Goal: Task Accomplishment & Management: Use online tool/utility

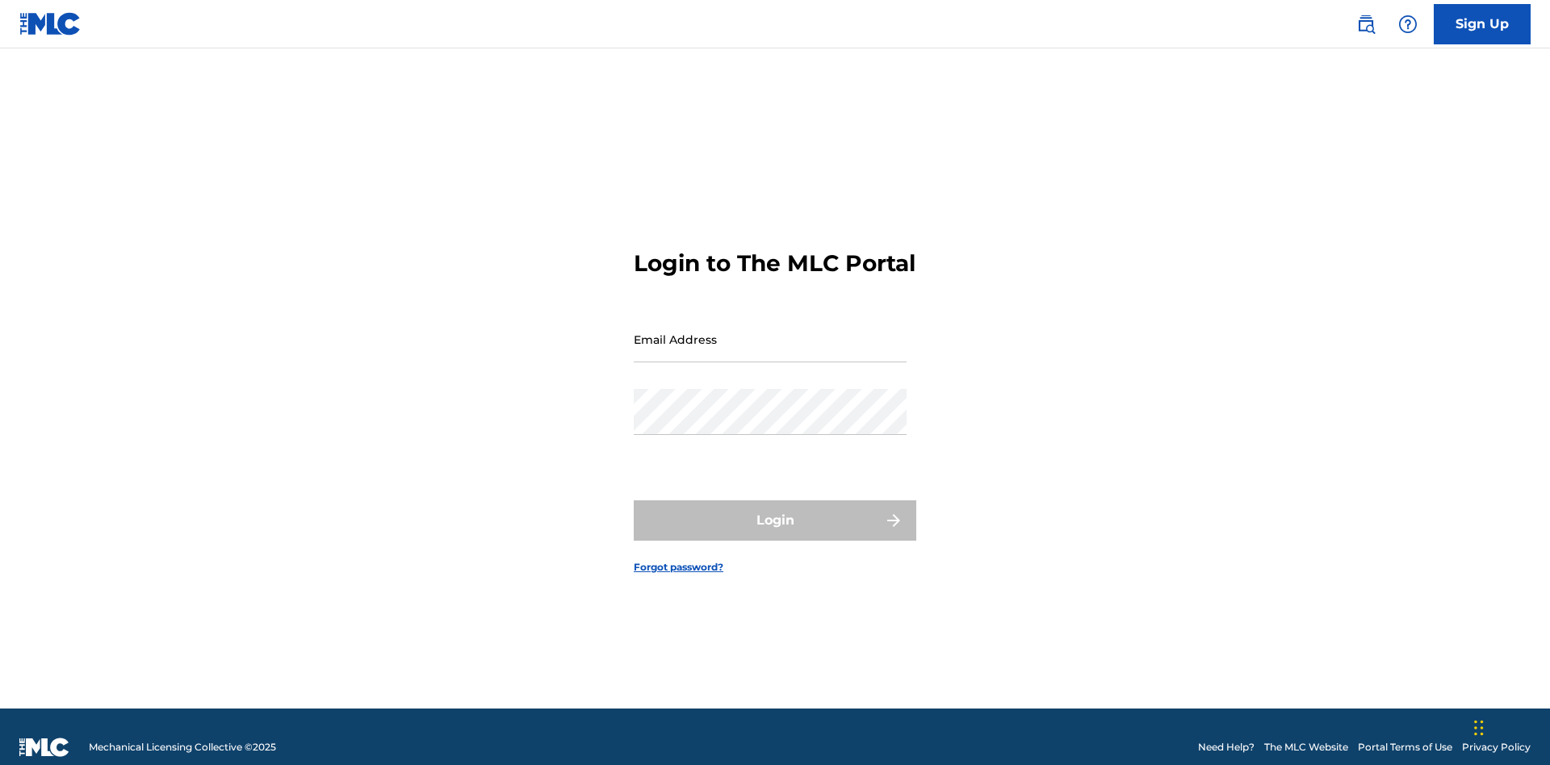
scroll to position [21, 0]
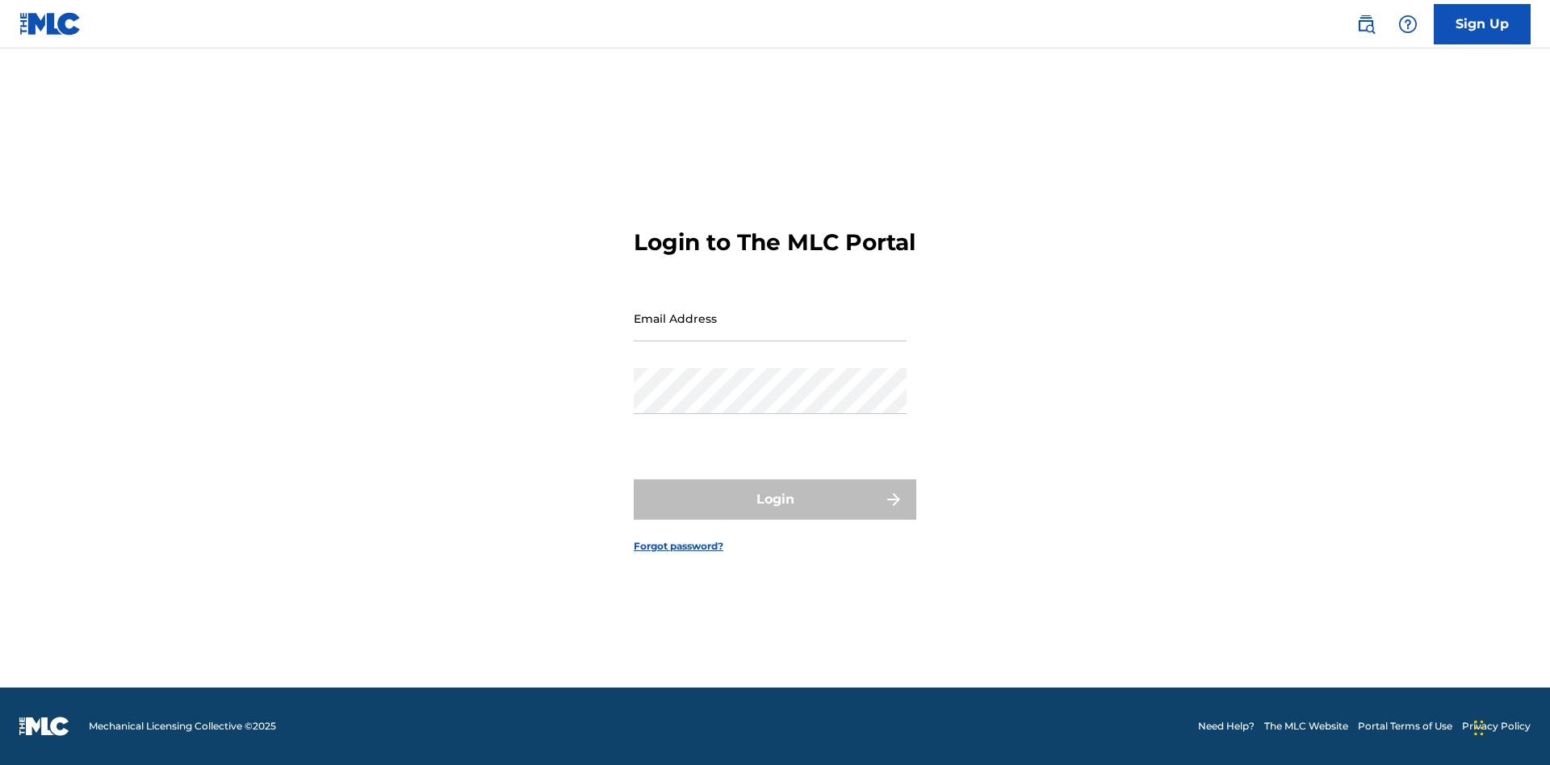
click at [770, 332] on input "Email Address" at bounding box center [770, 318] width 273 height 46
type input "Krystal.Ribble@themlc.com"
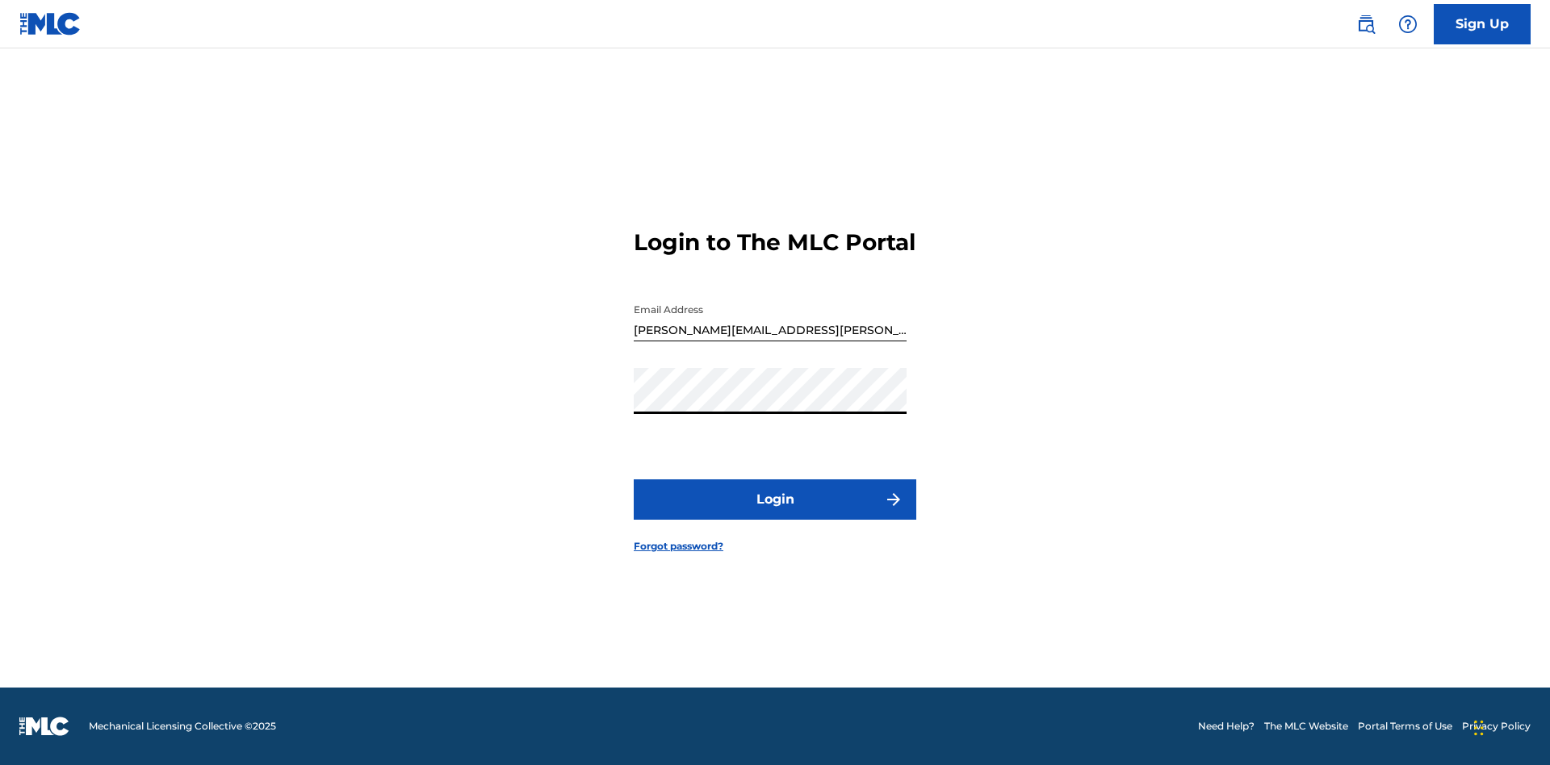
click at [775, 513] on button "Login" at bounding box center [775, 500] width 283 height 40
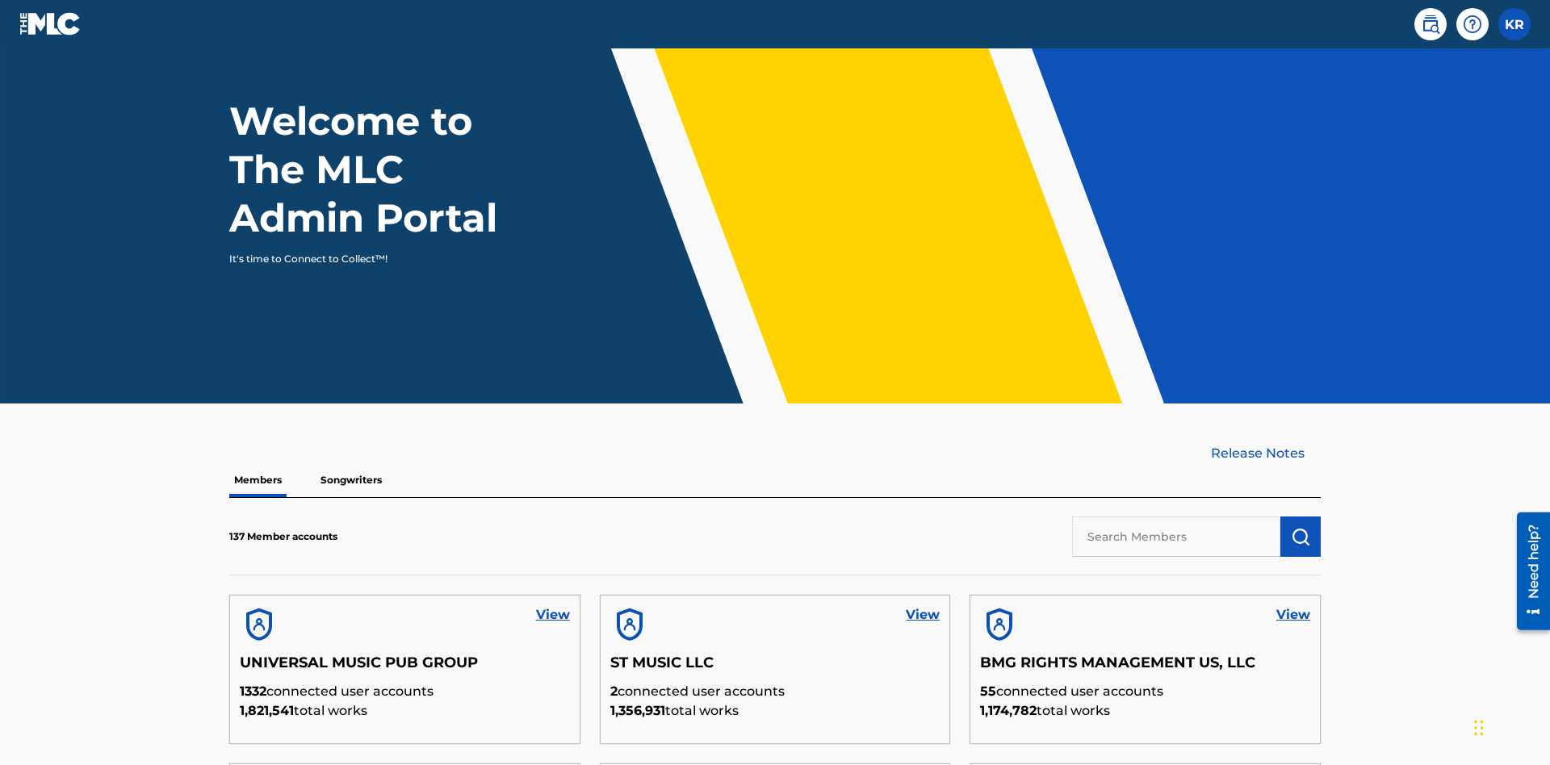
click at [1176, 517] on input "text" at bounding box center [1176, 537] width 208 height 40
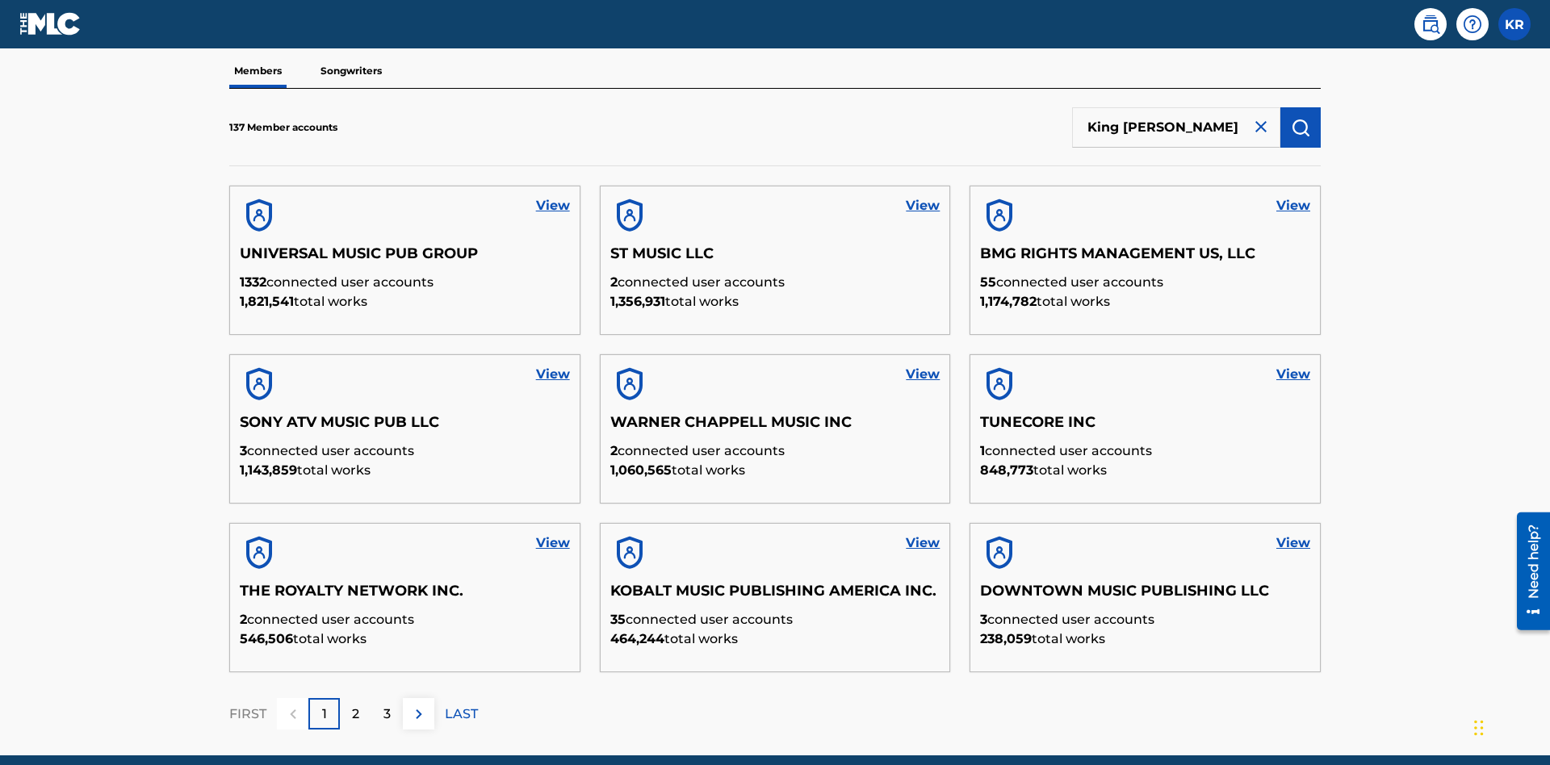
type input "King McTesterson"
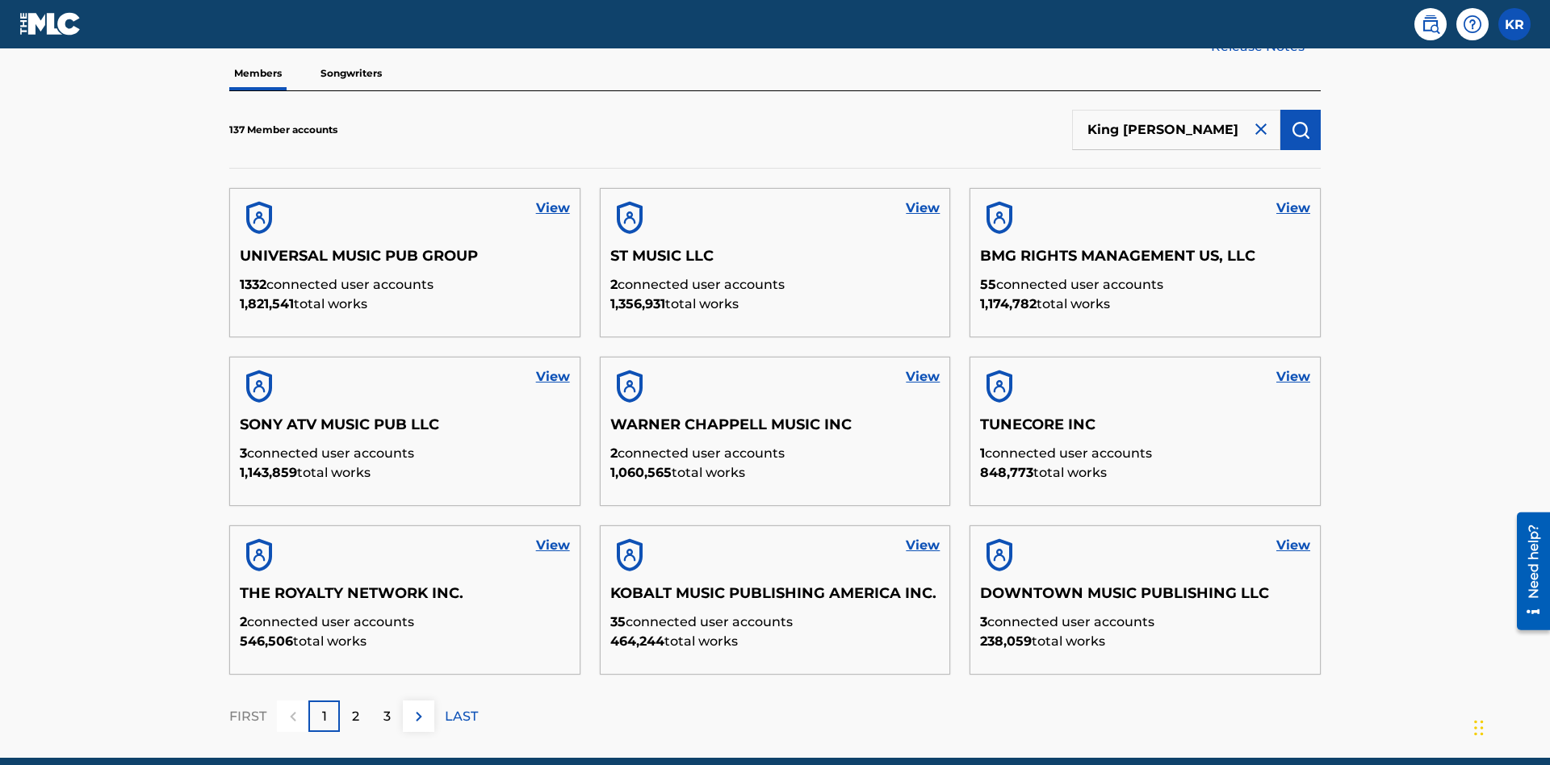
click at [1301, 120] on img "submit" at bounding box center [1300, 129] width 19 height 19
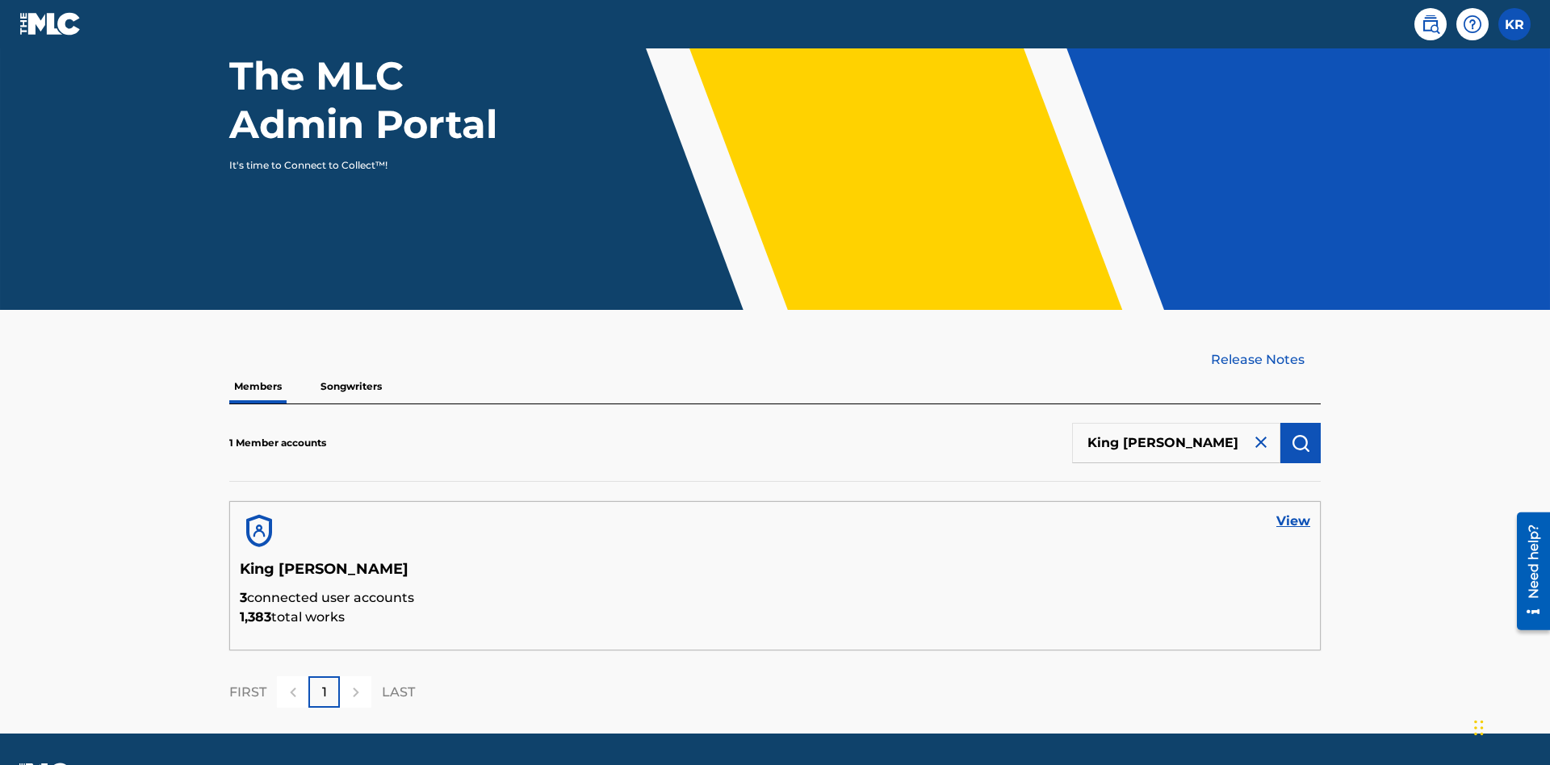
scroll to position [209, 0]
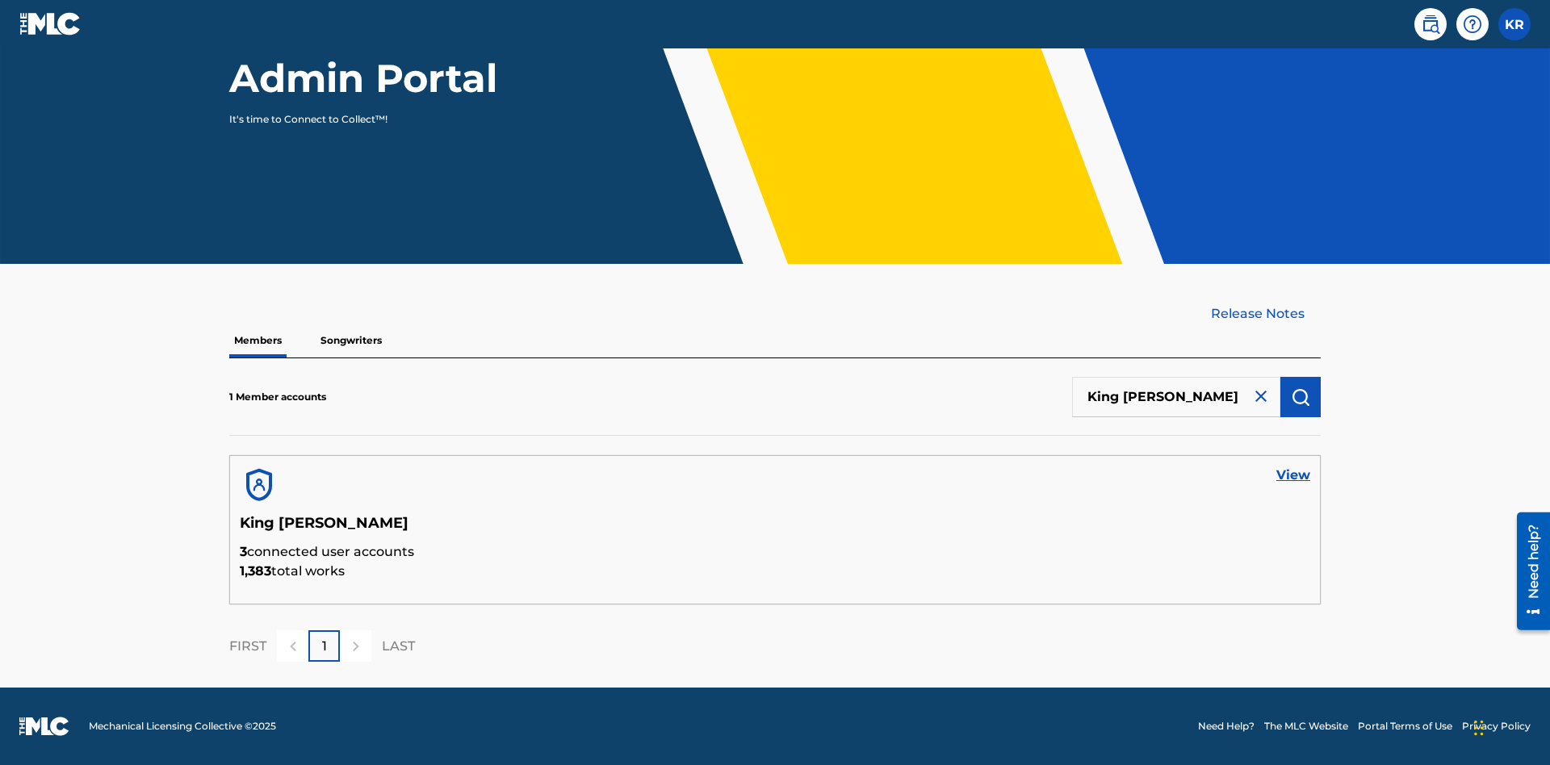
click at [1293, 476] on link "View" at bounding box center [1293, 475] width 34 height 19
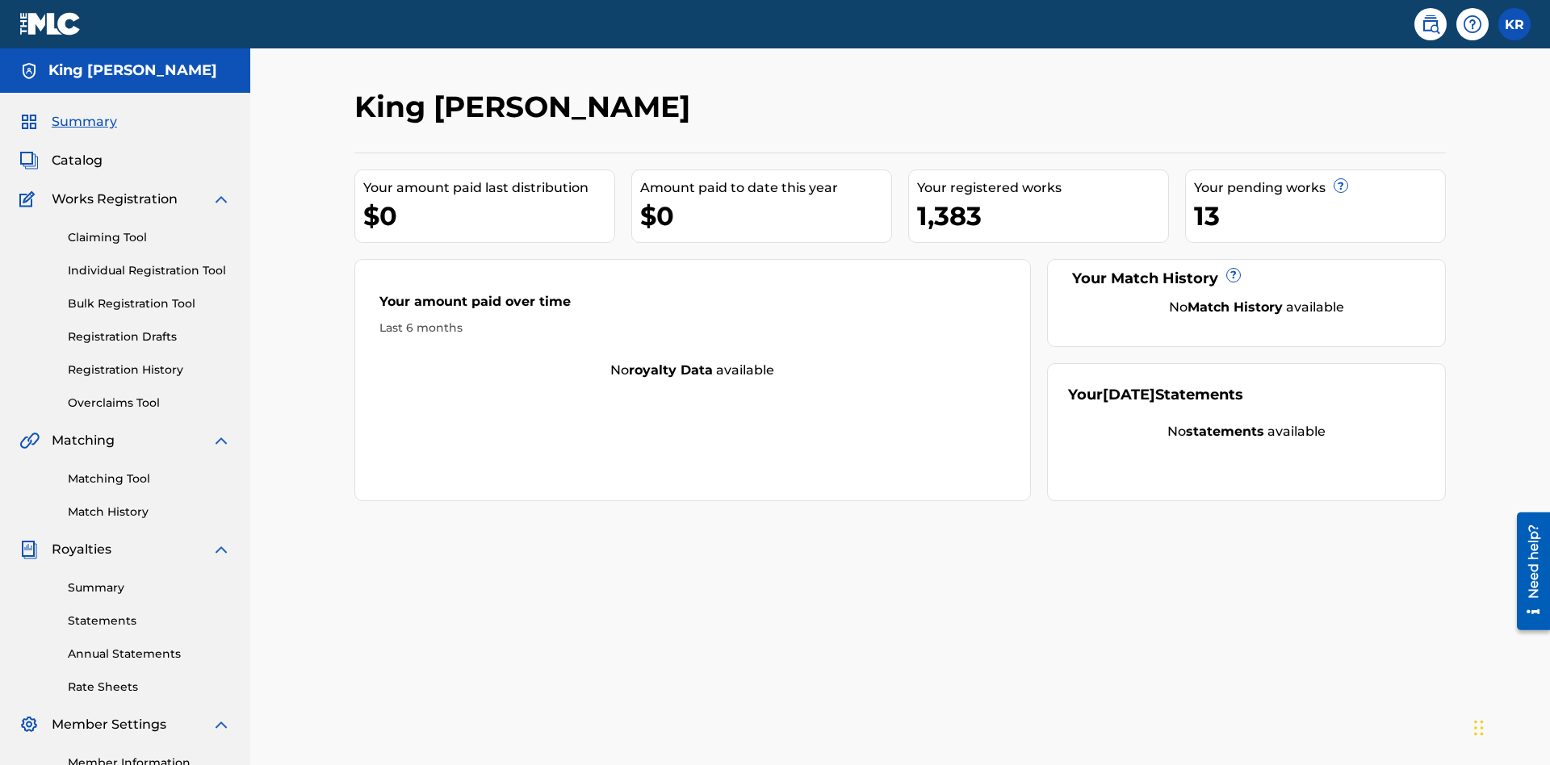
click at [149, 295] on link "Bulk Registration Tool" at bounding box center [149, 303] width 163 height 17
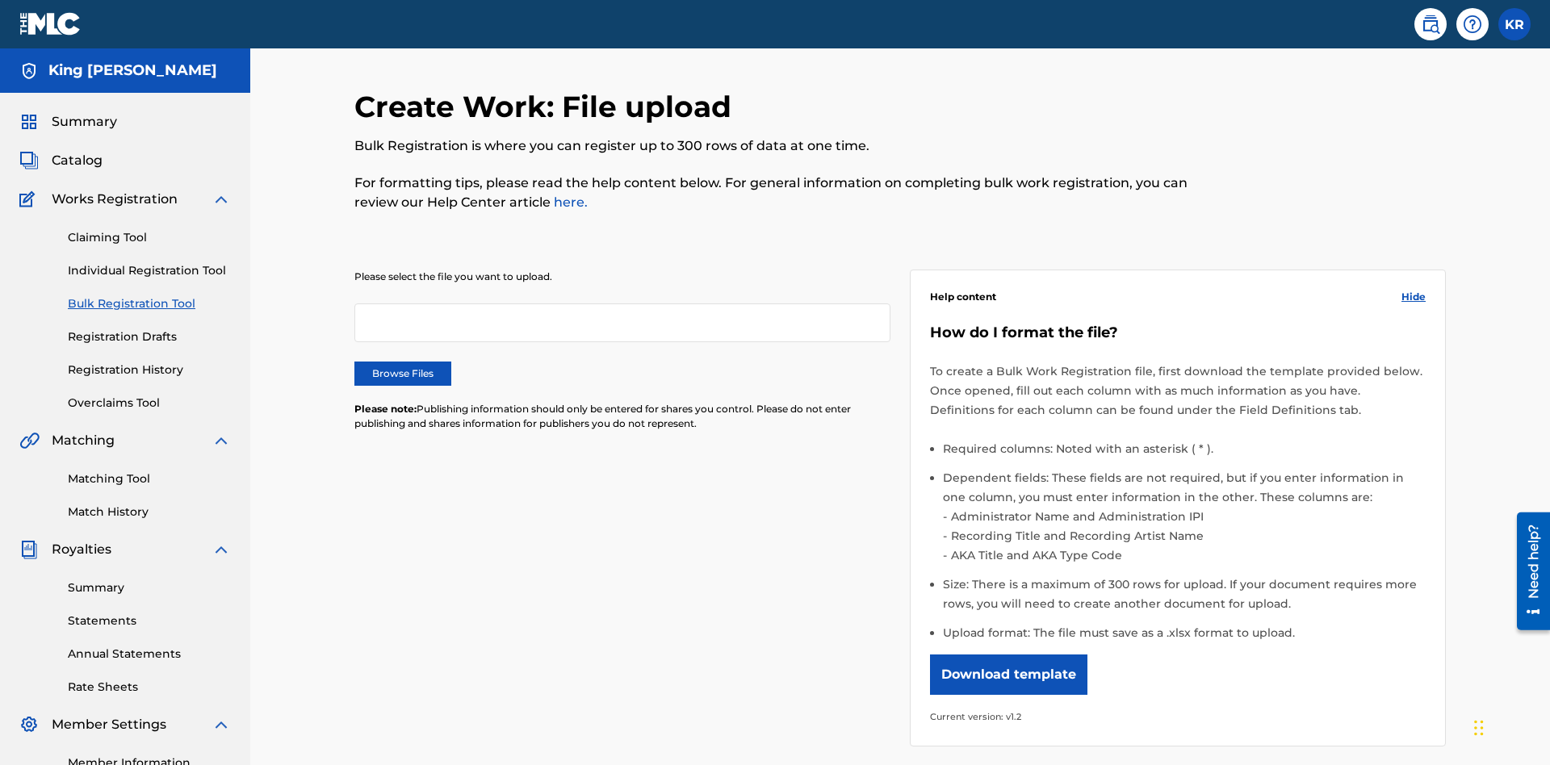
scroll to position [0, 354]
